Goal: Check status: Check status

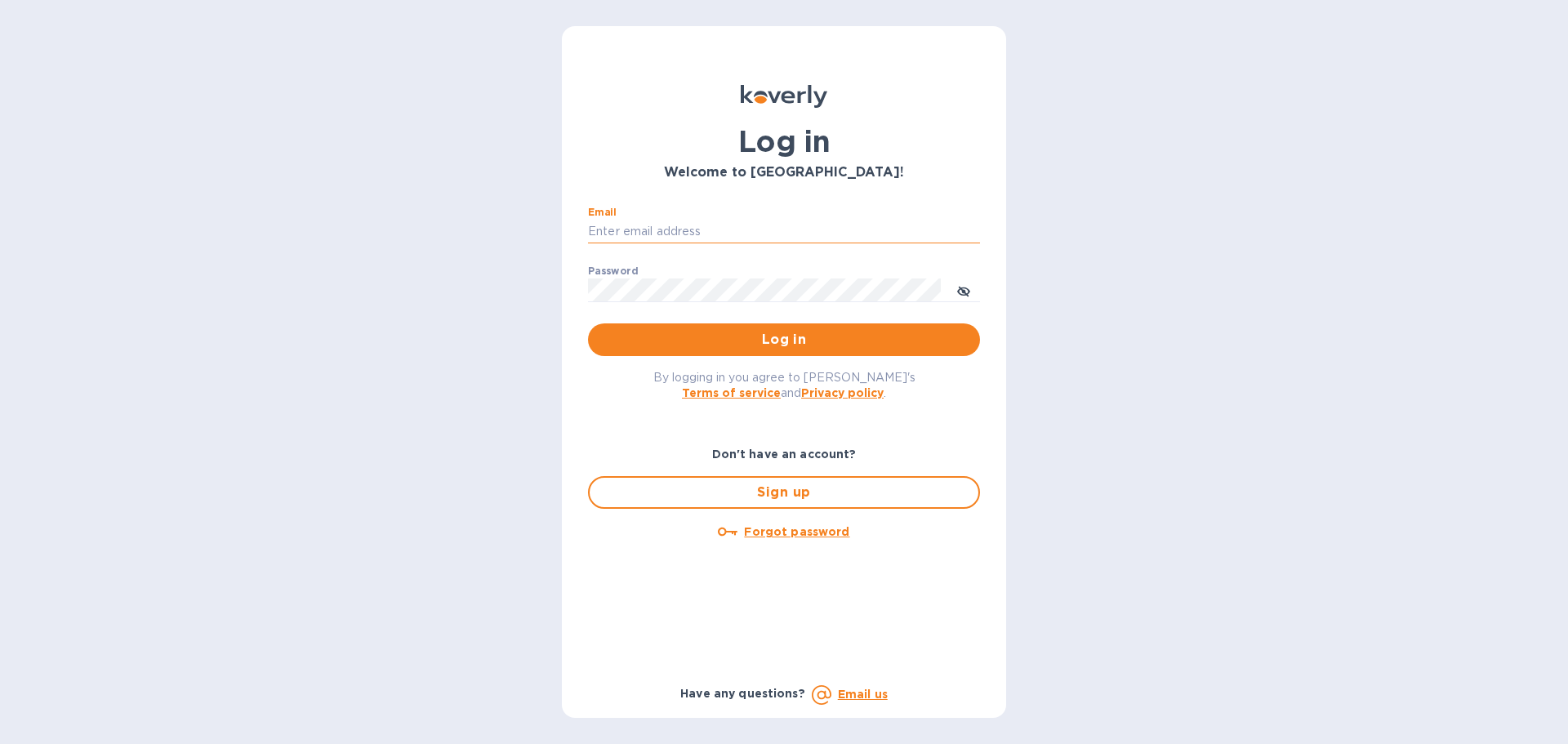
click at [649, 225] on input "Email" at bounding box center [784, 232] width 392 height 25
click at [702, 237] on input "Email" at bounding box center [784, 232] width 392 height 25
type input "[PERSON_NAME][EMAIL_ADDRESS][PERSON_NAME][DOMAIN_NAME]"
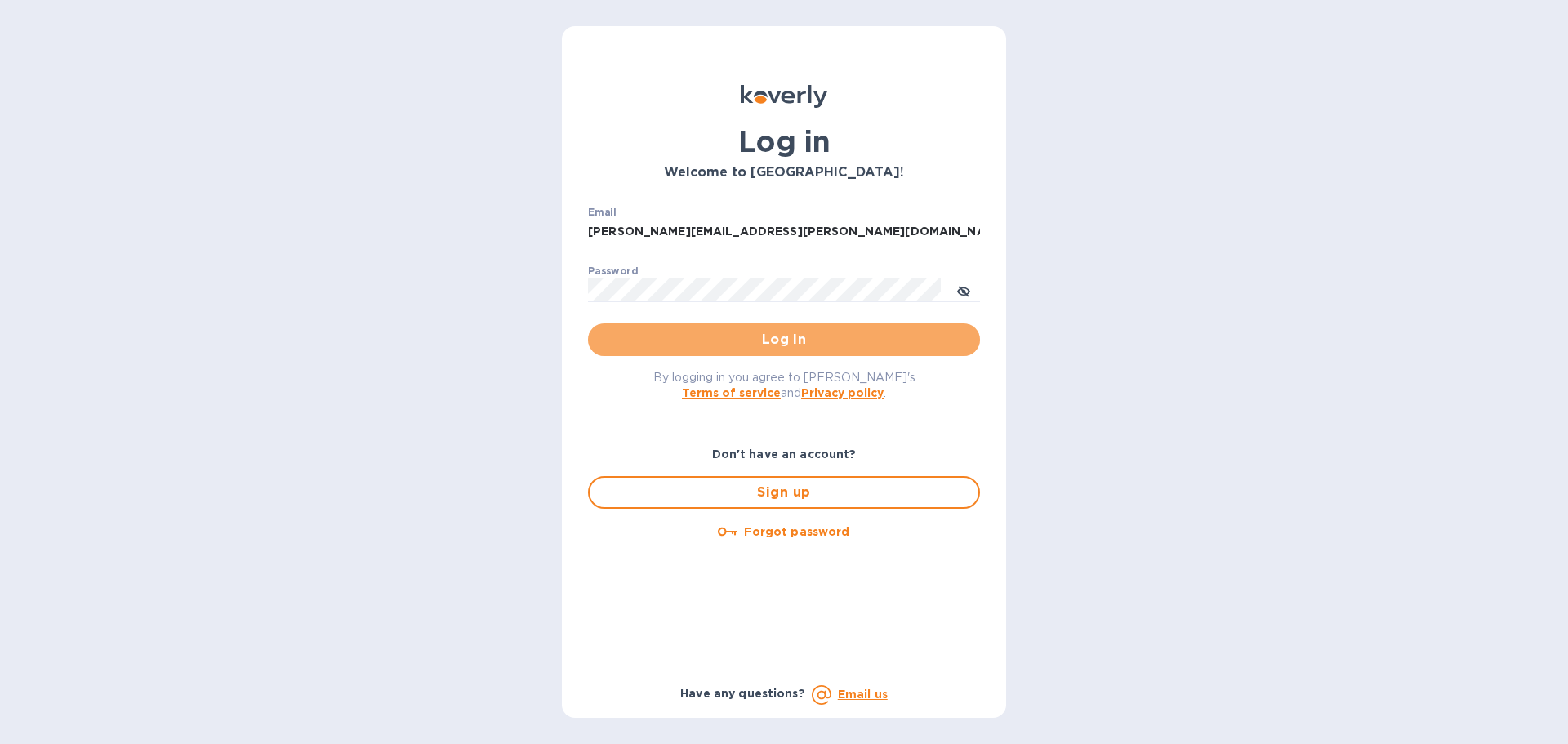
click at [784, 336] on span "Log in" at bounding box center [784, 340] width 366 height 20
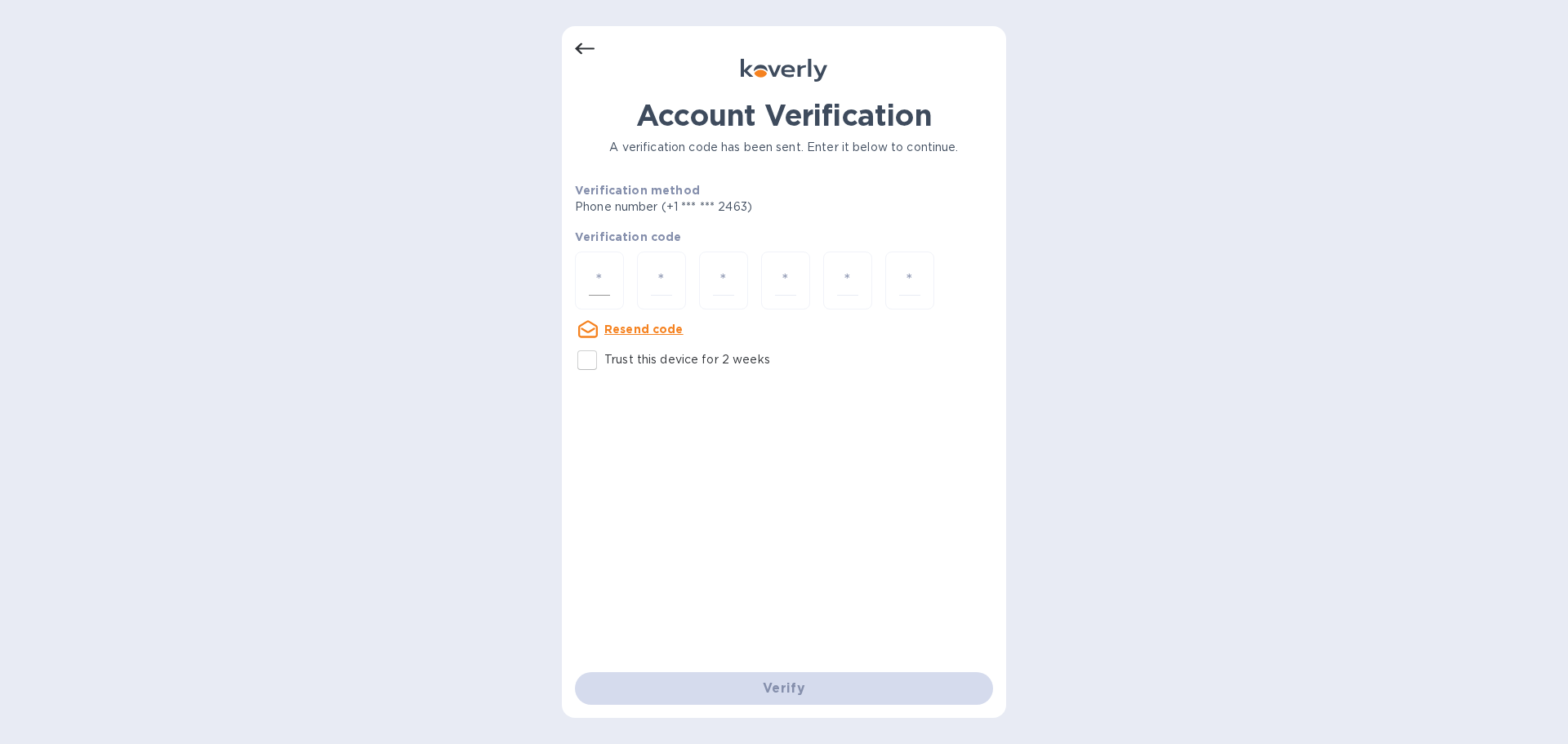
click at [600, 273] on input "number" at bounding box center [599, 280] width 21 height 31
type input "2"
type input "3"
type input "6"
type input "2"
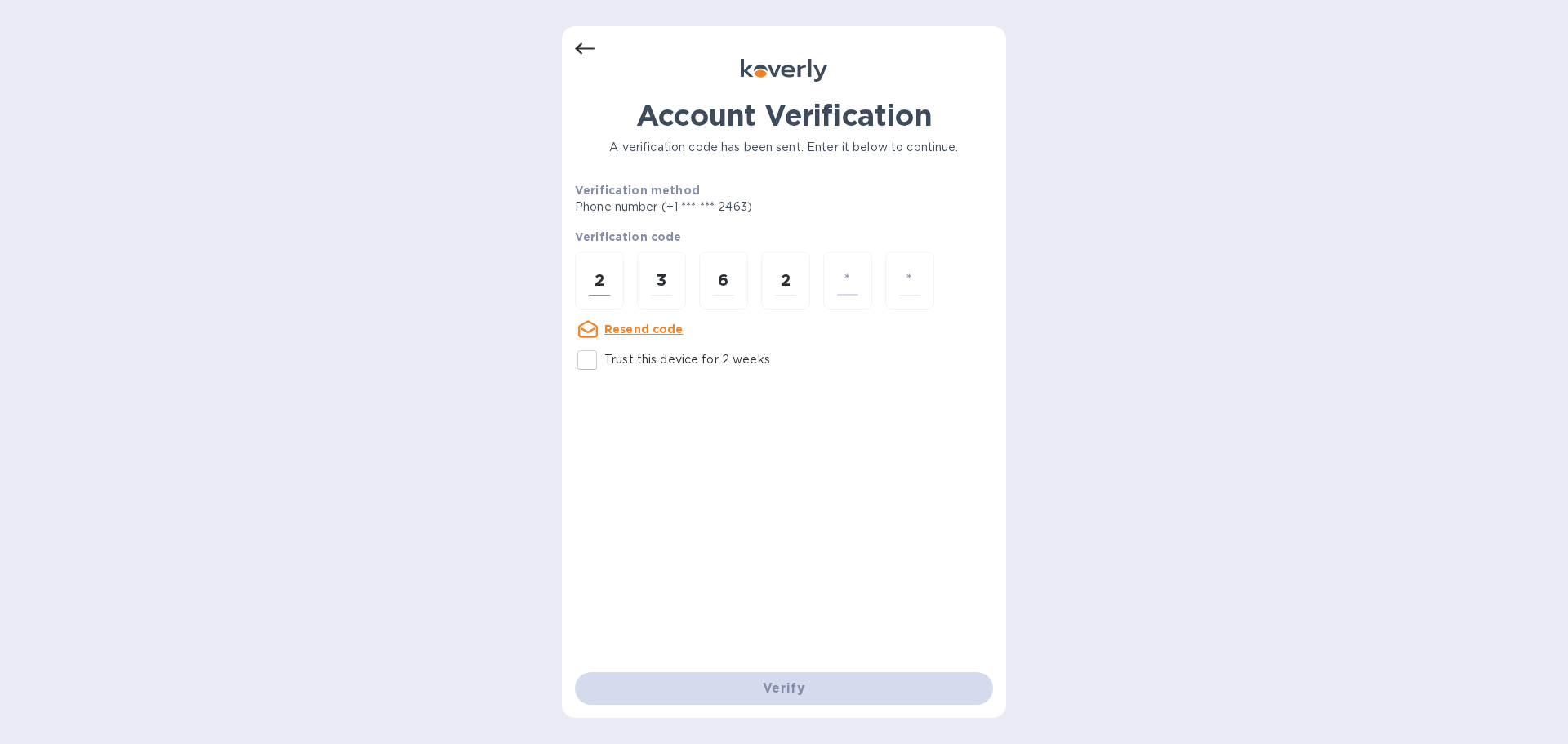
type input "0"
type input "5"
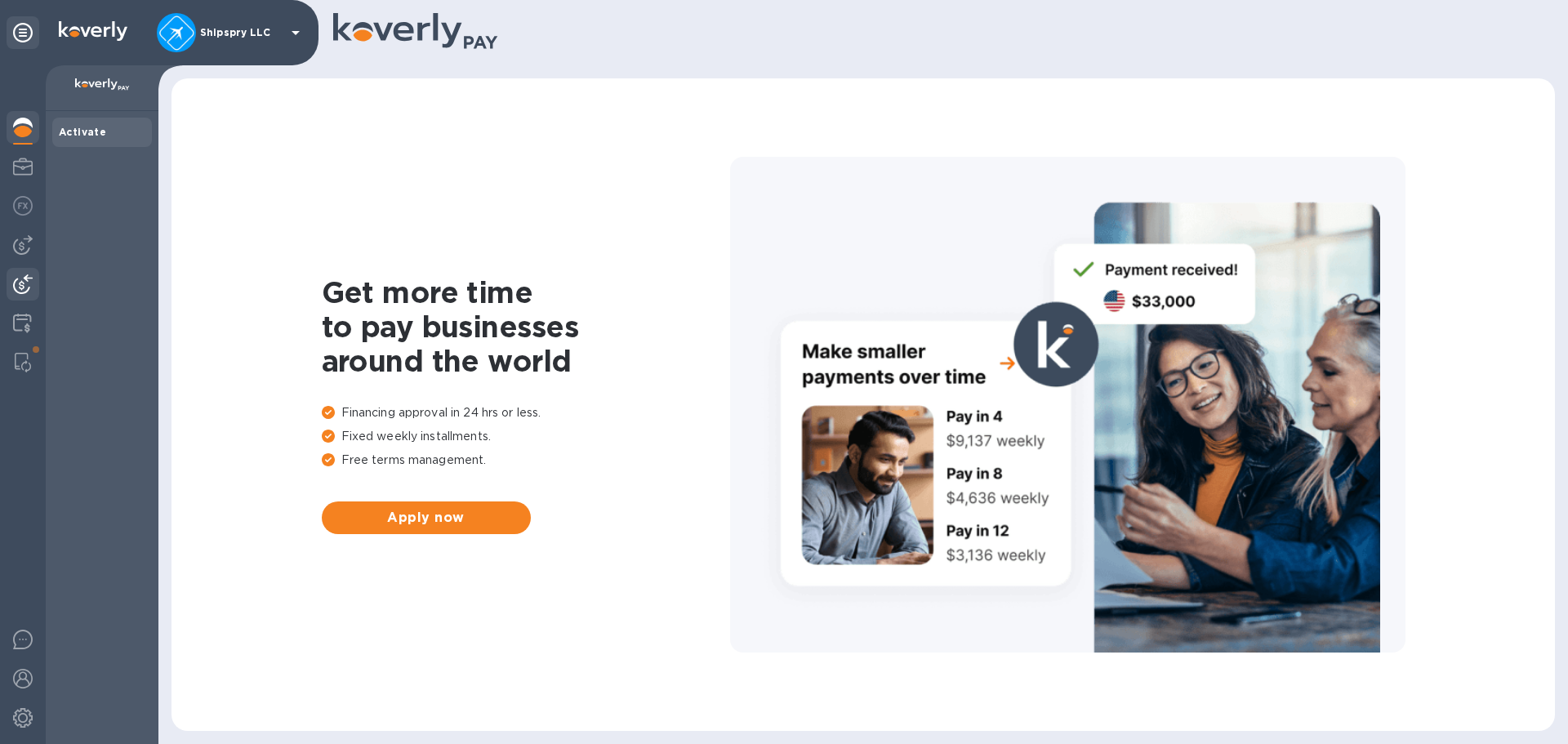
click at [15, 282] on img at bounding box center [23, 284] width 20 height 20
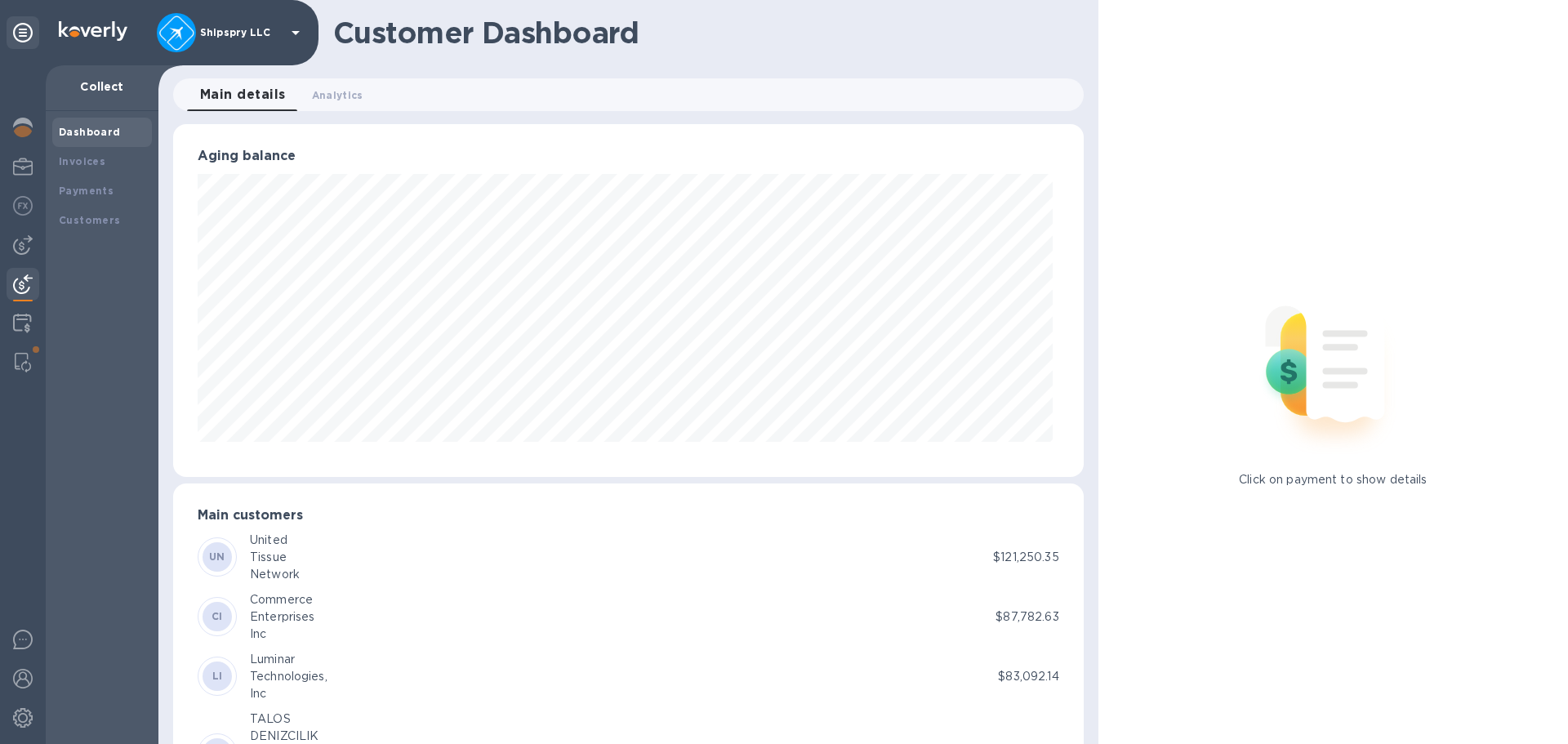
scroll to position [816331, 815729]
click at [93, 190] on b "Payments" at bounding box center [86, 191] width 54 height 12
